Goal: Information Seeking & Learning: Learn about a topic

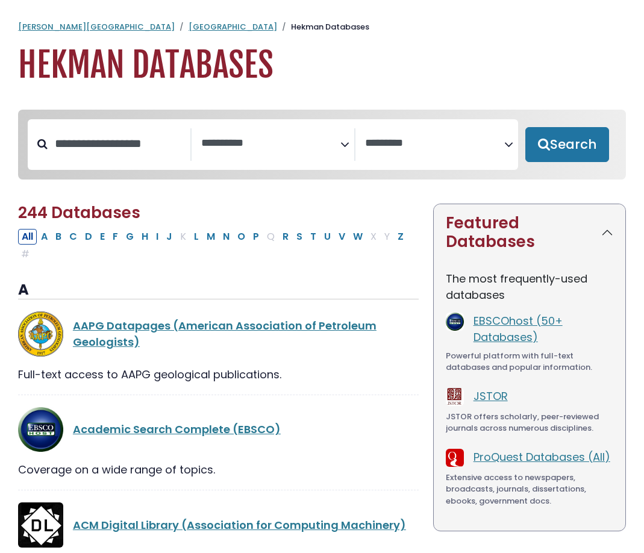
select select "Database Subject Filter"
select select "Database Vendors Filter"
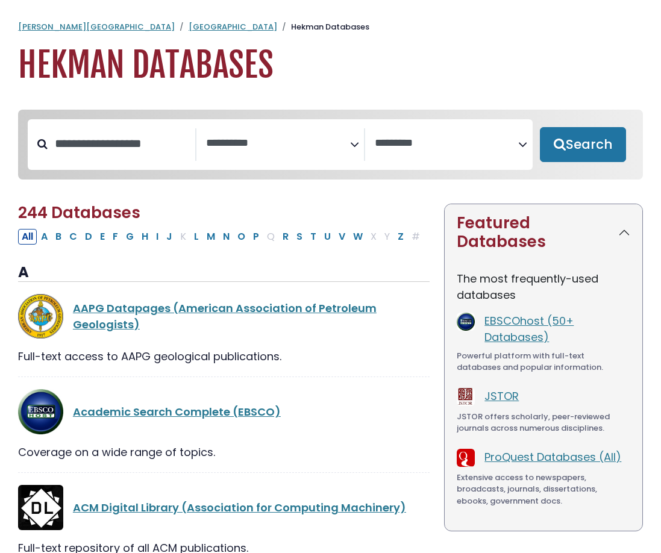
click at [466, 145] on textarea "Search" at bounding box center [447, 143] width 144 height 13
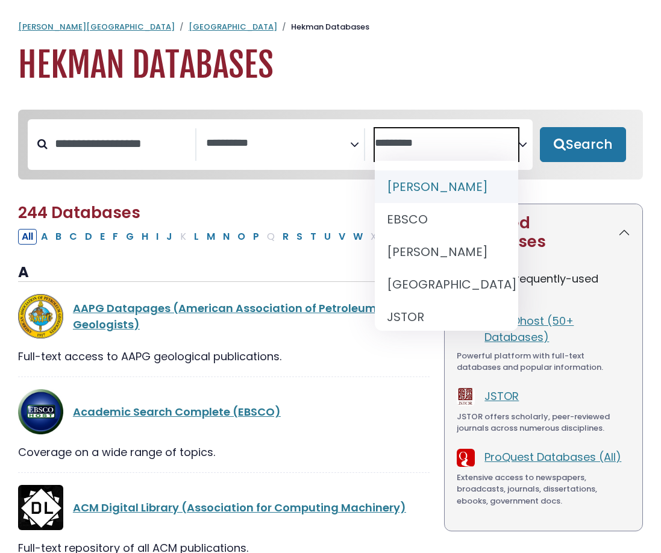
click at [520, 146] on icon "Search filters" at bounding box center [522, 142] width 9 height 17
click at [509, 57] on h1 "Hekman Databases" at bounding box center [330, 65] width 625 height 40
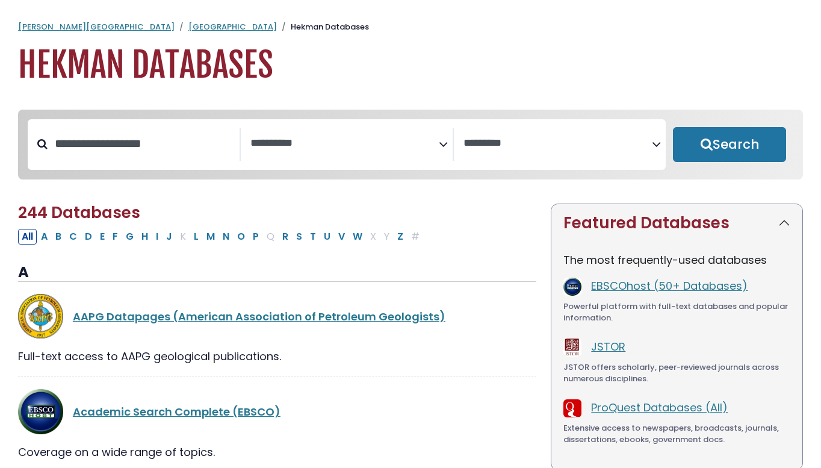
select select "Database Subject Filter"
select select "Database Vendors Filter"
click at [55, 30] on link "[PERSON_NAME][GEOGRAPHIC_DATA]" at bounding box center [96, 26] width 157 height 11
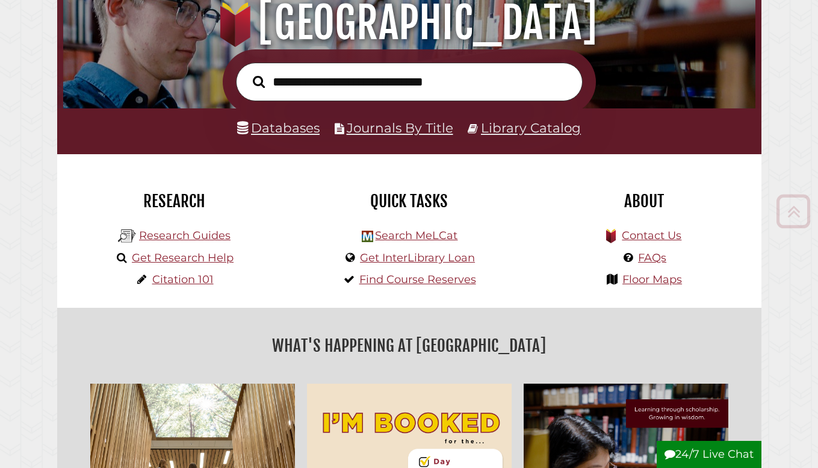
scroll to position [181, 0]
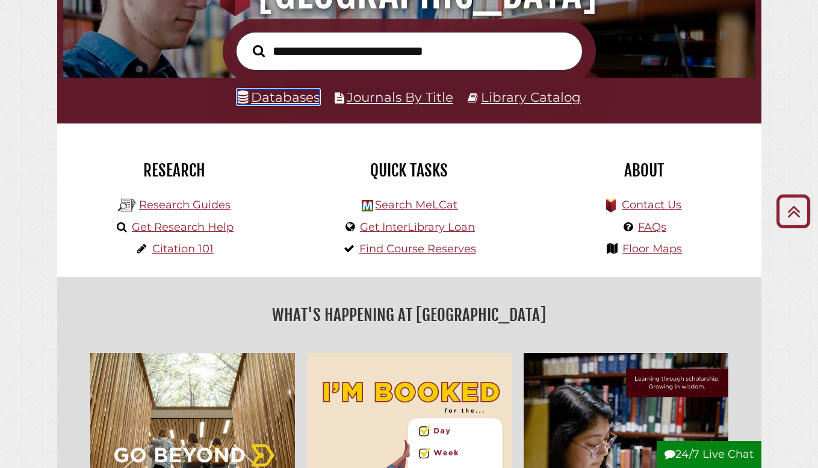
click at [313, 92] on link "Databases" at bounding box center [278, 97] width 83 height 16
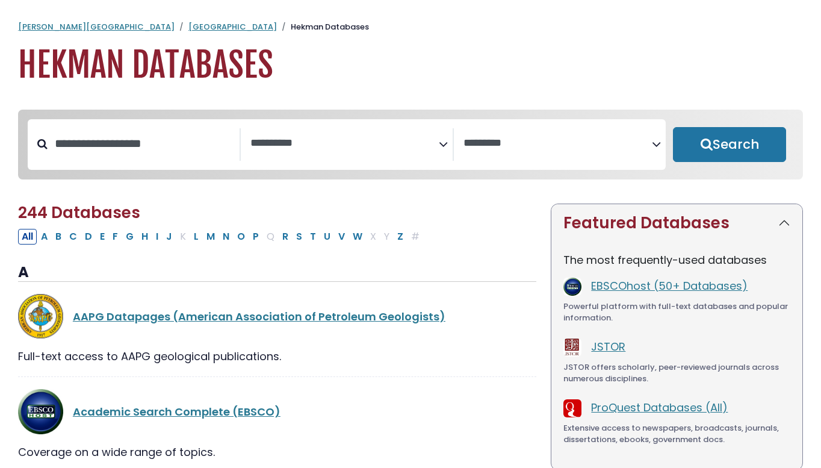
select select "Database Subject Filter"
select select "Database Vendors Filter"
select select "Database Subject Filter"
select select "Database Vendors Filter"
click at [31, 238] on button "All" at bounding box center [27, 237] width 19 height 16
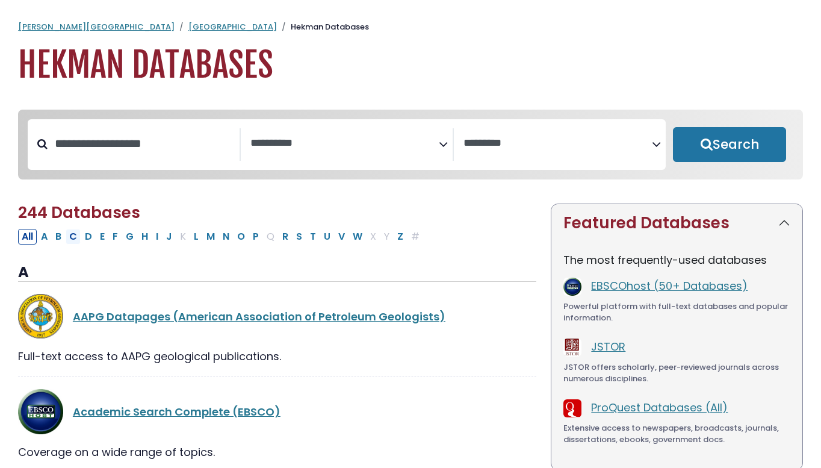
select select "Database Subject Filter"
select select "Database Vendors Filter"
click at [31, 217] on span "244 Databases" at bounding box center [79, 213] width 122 height 22
select select "Database Subject Filter"
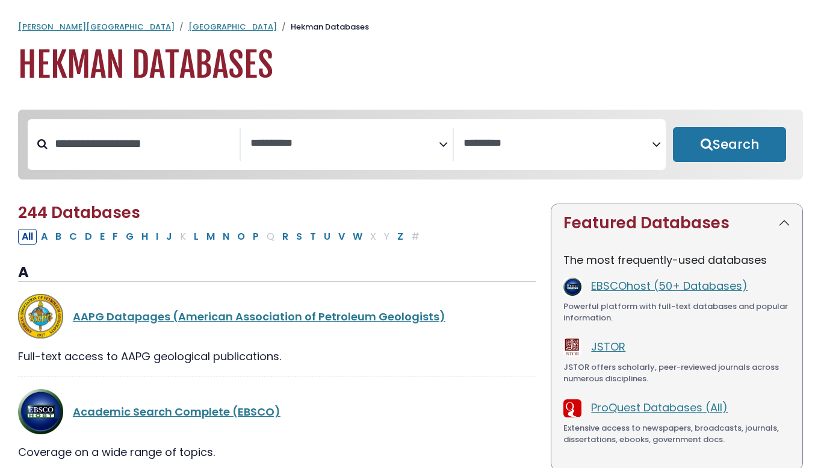
select select "Database Vendors Filter"
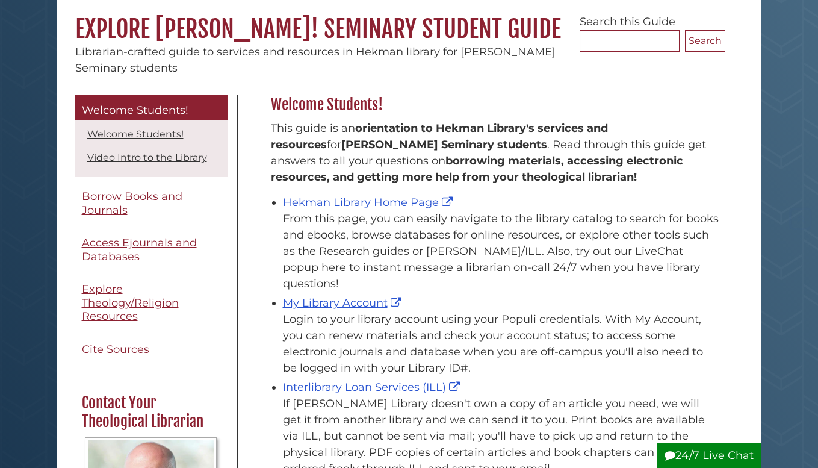
scroll to position [301, 0]
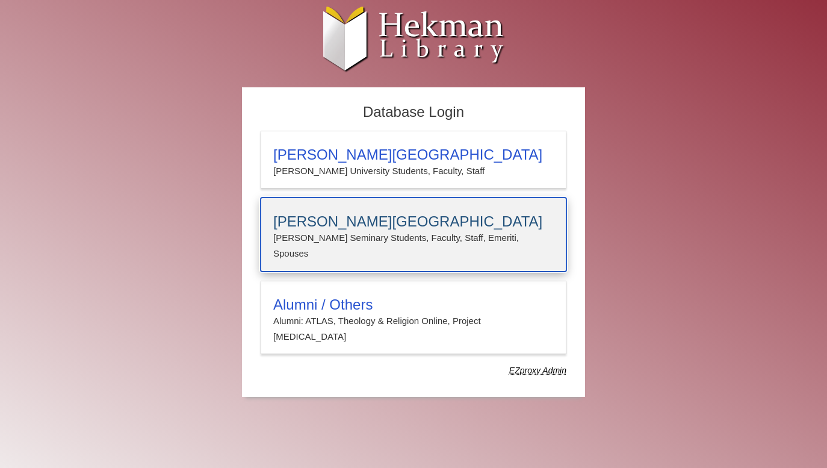
click at [410, 217] on h3 "[PERSON_NAME][GEOGRAPHIC_DATA]" at bounding box center [413, 221] width 281 height 17
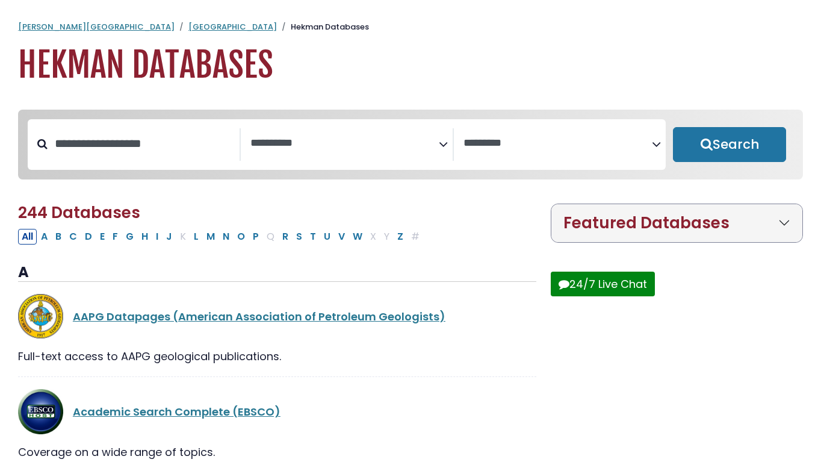
select select "Database Subject Filter"
select select "Database Vendors Filter"
click at [785, 226] on button "Featured Databases" at bounding box center [677, 223] width 251 height 38
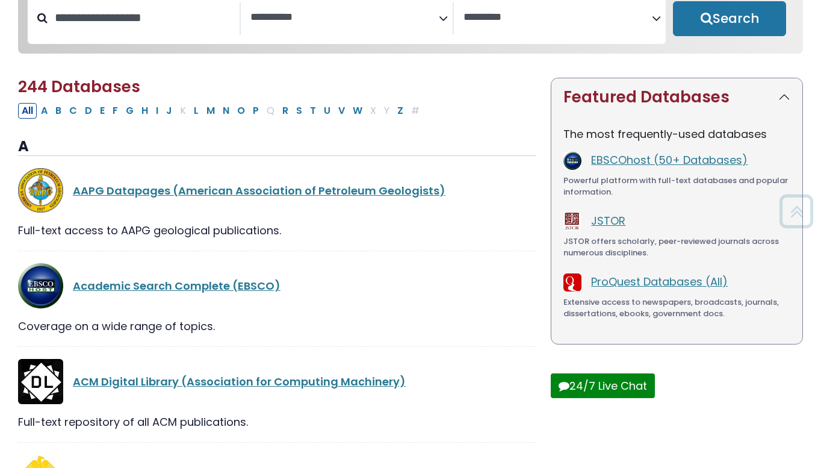
scroll to position [181, 0]
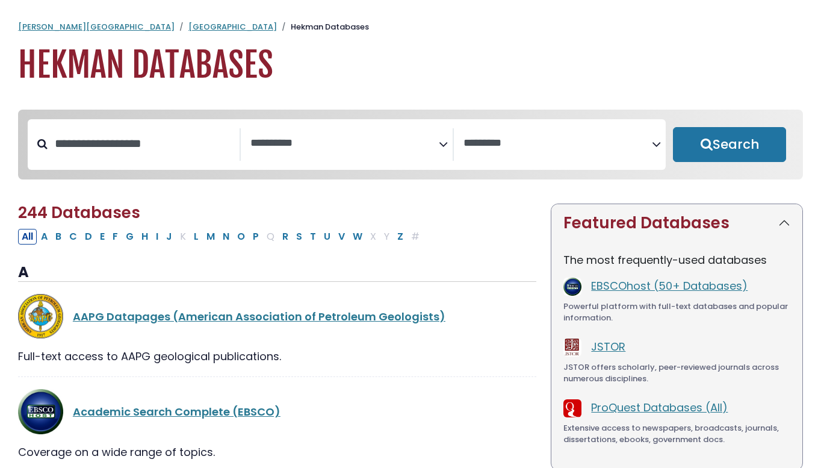
select select "Database Subject Filter"
select select "Database Vendors Filter"
